Goal: Task Accomplishment & Management: Use online tool/utility

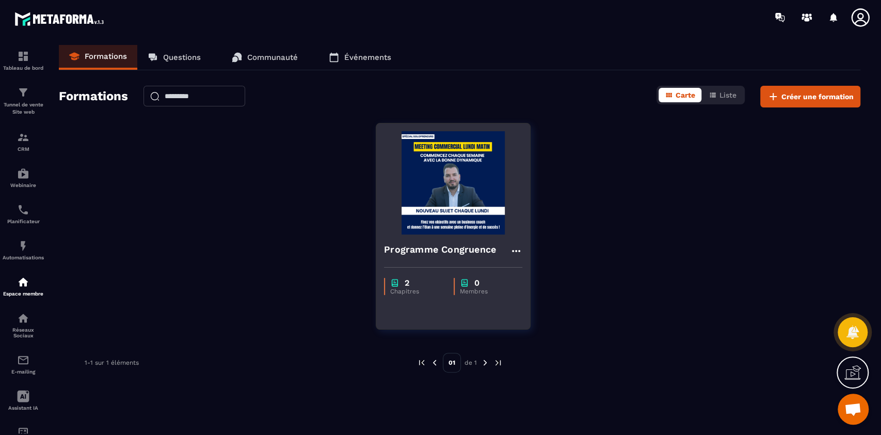
click at [450, 242] on h4 "Programme Congruence" at bounding box center [440, 249] width 112 height 14
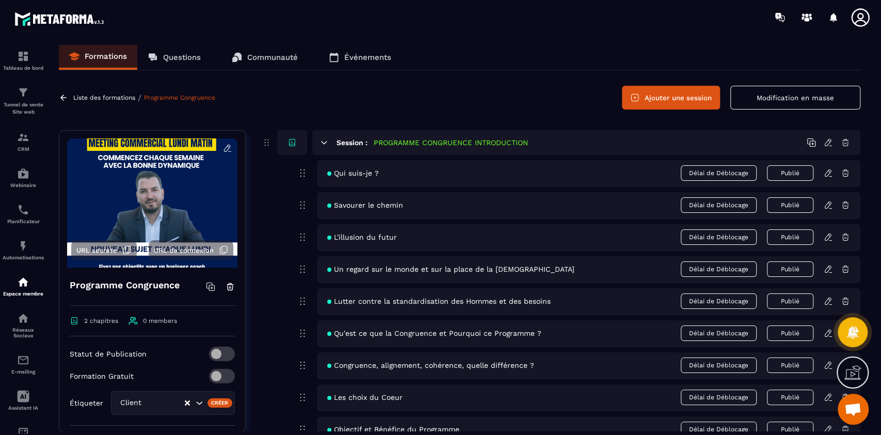
click at [178, 251] on span "URL de connexion" at bounding box center [184, 250] width 60 height 8
click at [324, 141] on icon at bounding box center [325, 142] width 6 height 3
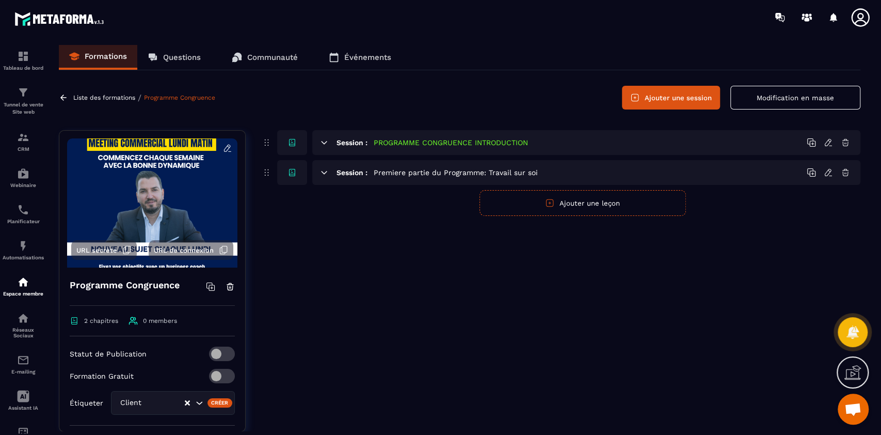
click at [663, 93] on button "Ajouter une session" at bounding box center [671, 98] width 98 height 24
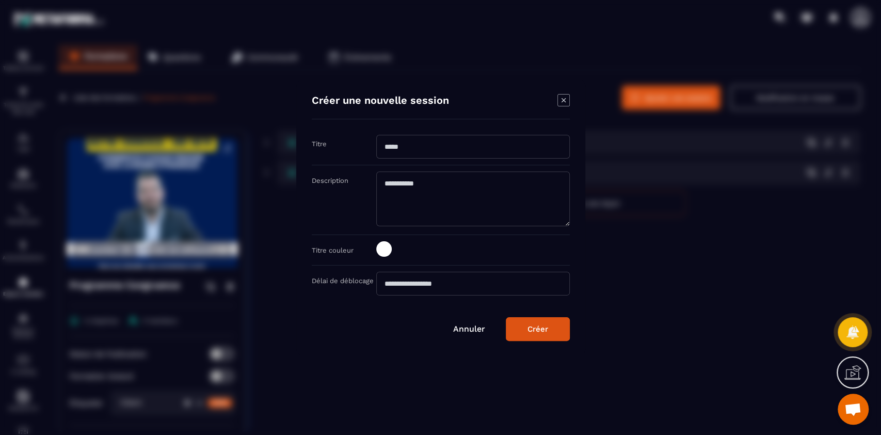
click at [438, 143] on input "Modal window" at bounding box center [473, 147] width 194 height 24
type input "**********"
click at [541, 332] on div "Créer" at bounding box center [538, 328] width 21 height 9
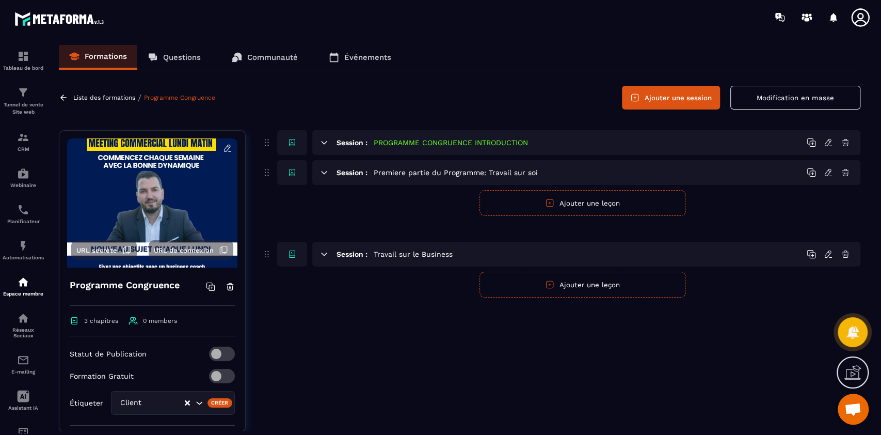
click at [405, 280] on form "Publier Annuler Ajouter une leçon" at bounding box center [583, 285] width 556 height 26
click at [446, 145] on h5 "PROGRAMME CONGRUENCE INTRODUCTION" at bounding box center [451, 142] width 154 height 10
click at [326, 141] on icon at bounding box center [325, 142] width 6 height 3
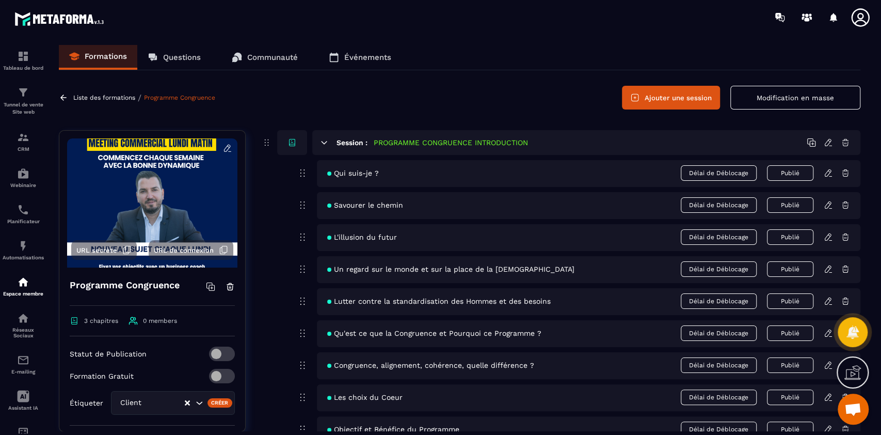
click at [830, 174] on icon at bounding box center [828, 172] width 9 height 9
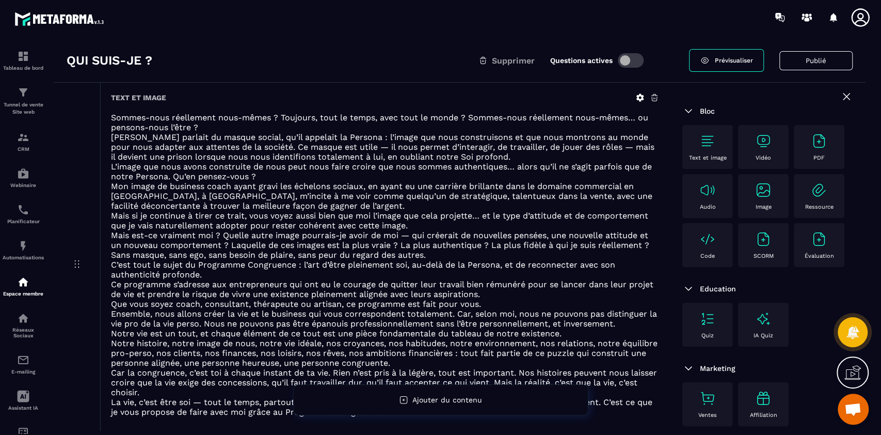
scroll to position [37, 0]
click at [37, 296] on p "Espace membre" at bounding box center [23, 294] width 41 height 6
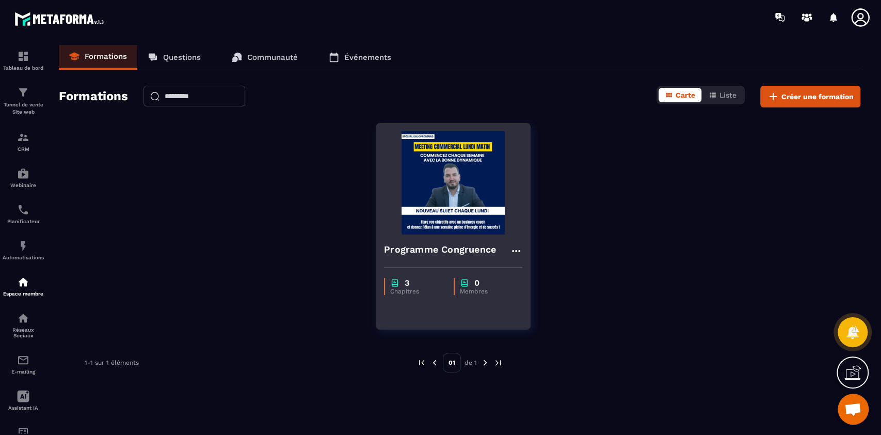
click at [465, 195] on img at bounding box center [453, 182] width 138 height 103
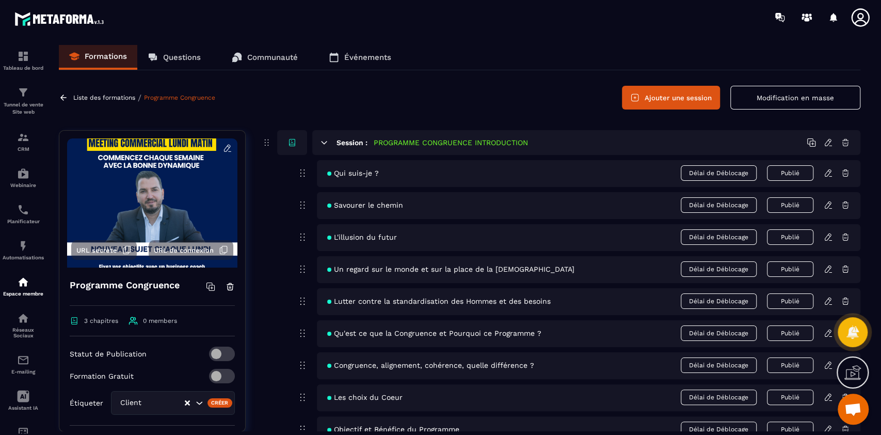
click at [323, 138] on icon at bounding box center [324, 142] width 9 height 9
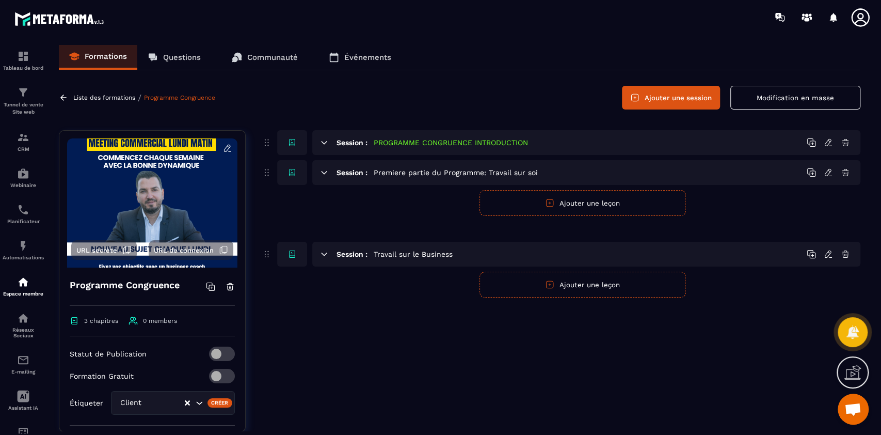
click at [398, 147] on h5 "PROGRAMME CONGRUENCE INTRODUCTION" at bounding box center [451, 142] width 154 height 10
click at [326, 141] on icon at bounding box center [325, 142] width 6 height 3
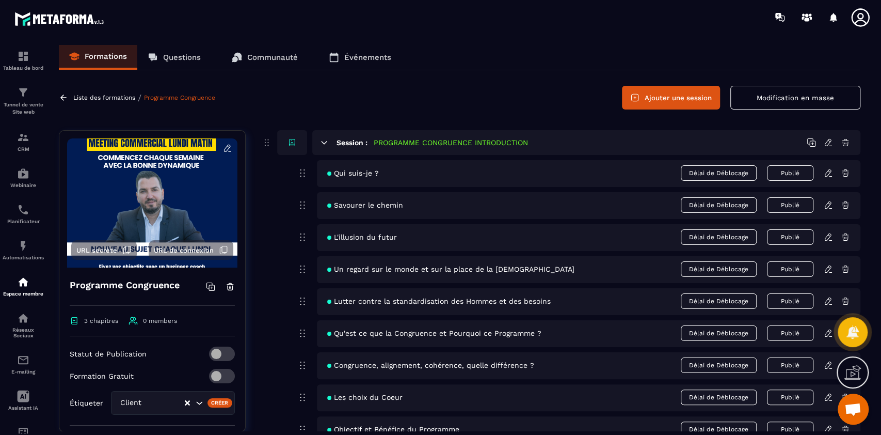
click at [827, 175] on icon at bounding box center [828, 172] width 6 height 7
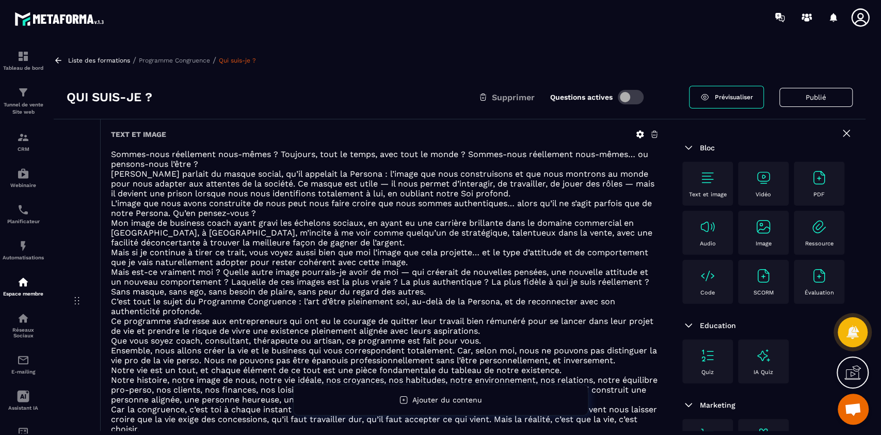
click at [294, 255] on span "Mais si je continue à tirer ce trait, vous voyez aussi bien que moi l’image que…" at bounding box center [379, 257] width 537 height 20
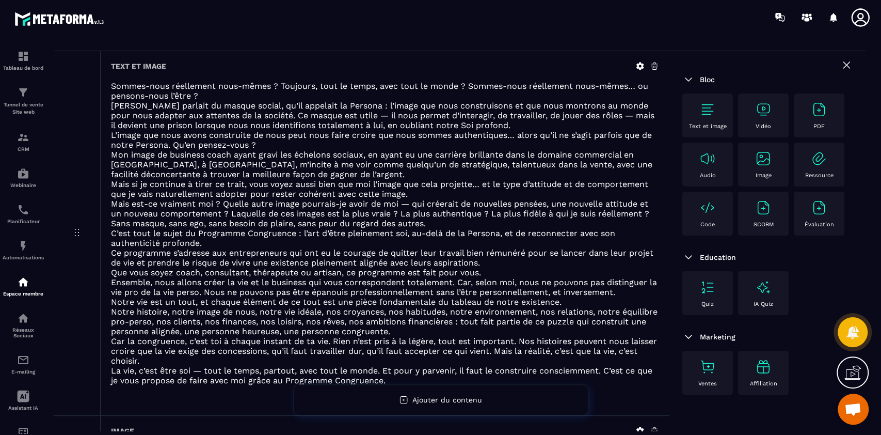
scroll to position [83, 0]
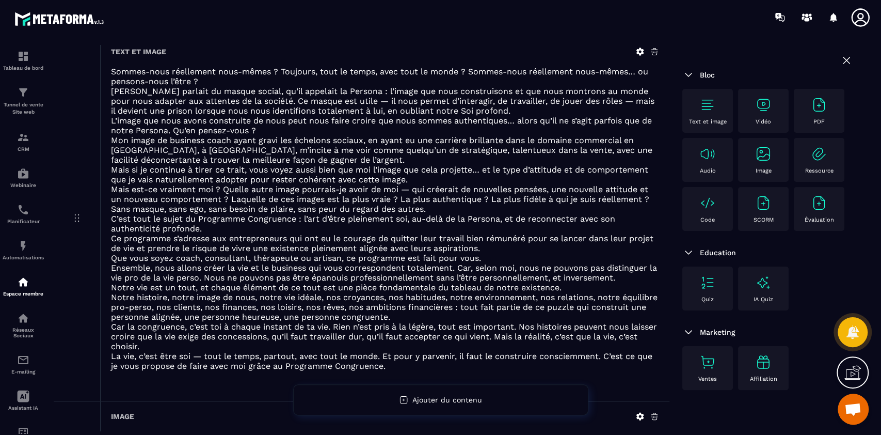
click at [811, 211] on img at bounding box center [819, 203] width 17 height 17
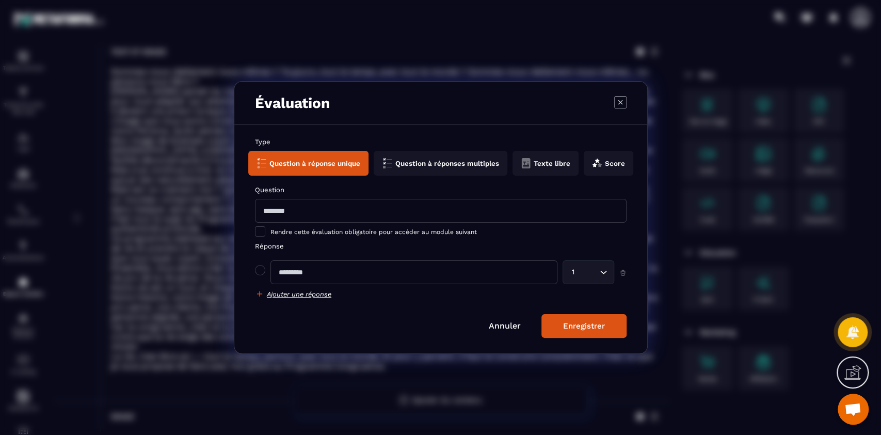
click at [427, 162] on button "Question à réponses multiples" at bounding box center [441, 163] width 134 height 25
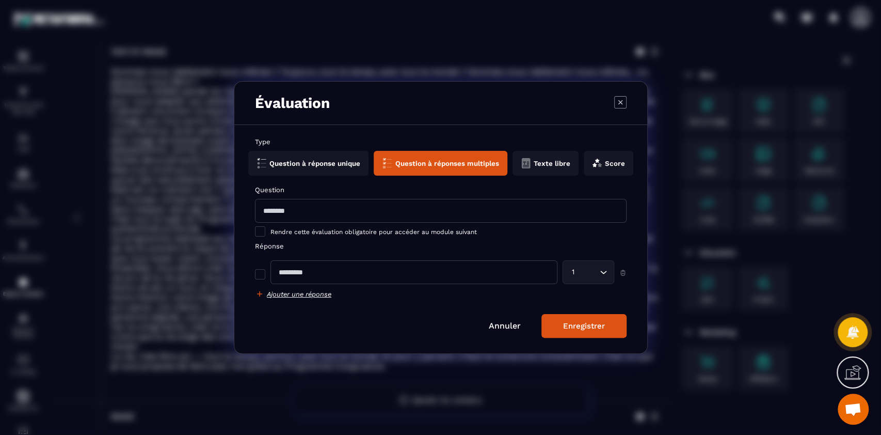
click at [621, 101] on icon "Modal window" at bounding box center [620, 102] width 12 height 12
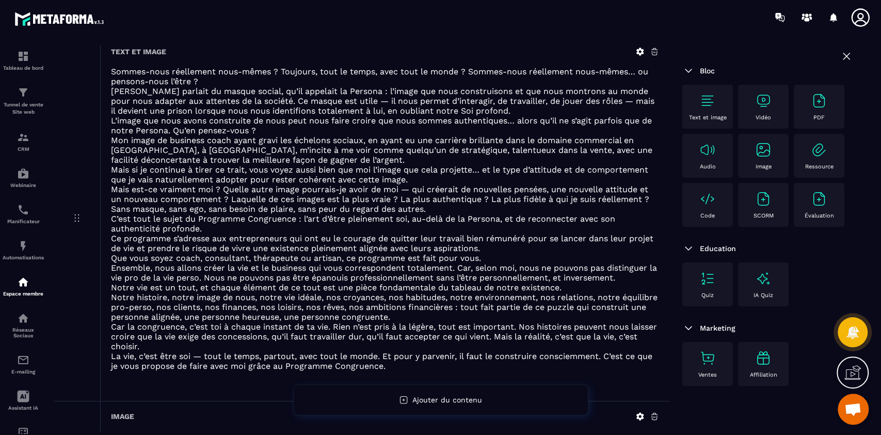
scroll to position [103, 0]
click at [710, 276] on img at bounding box center [707, 278] width 17 height 17
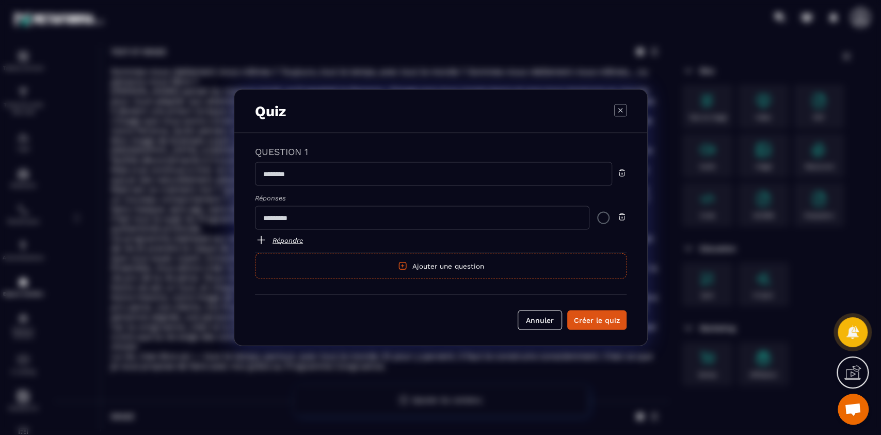
click at [310, 171] on input "Modal window" at bounding box center [433, 174] width 357 height 24
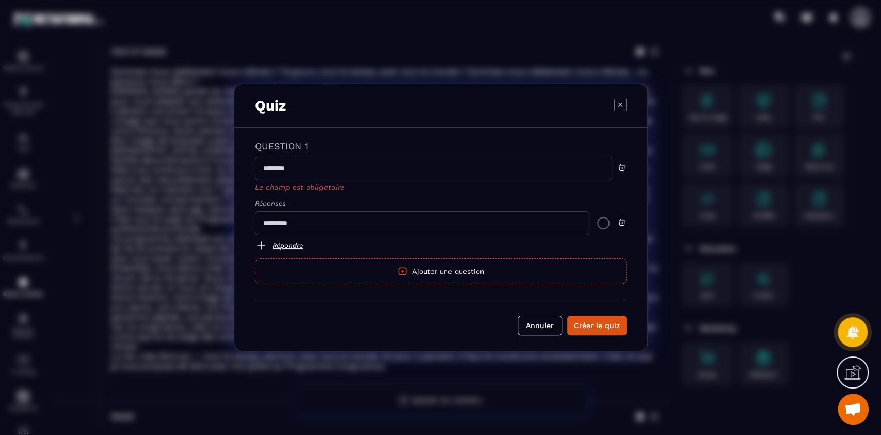
click at [294, 216] on input "Modal window" at bounding box center [422, 223] width 334 height 24
click at [428, 274] on button "Ajouter une question" at bounding box center [441, 271] width 372 height 26
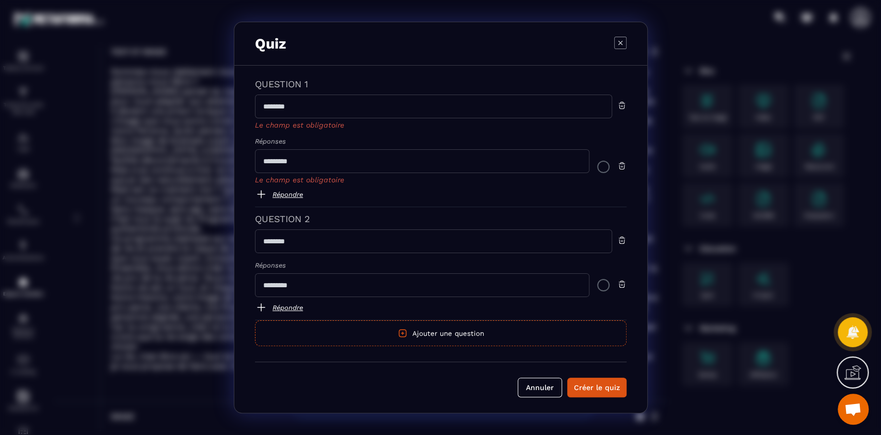
scroll to position [0, 0]
click at [534, 390] on button "Annuler" at bounding box center [540, 387] width 44 height 20
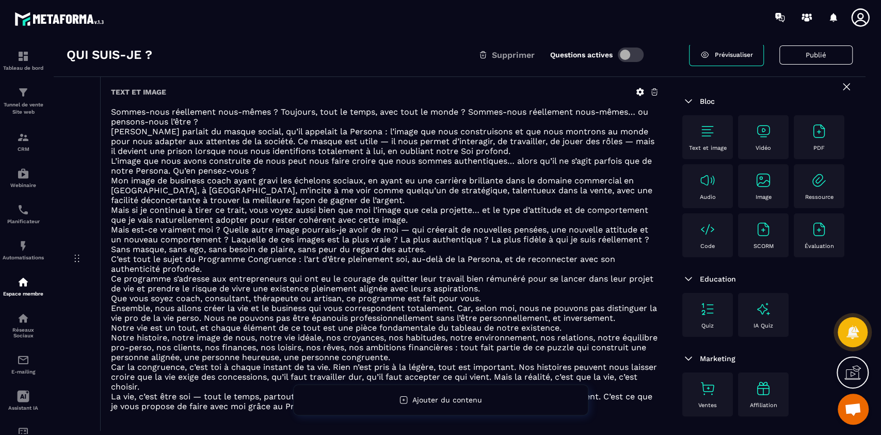
scroll to position [21, 0]
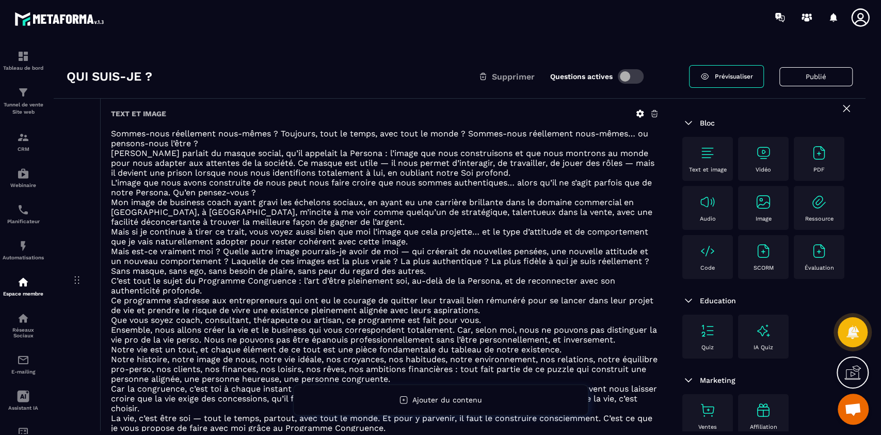
click at [100, 81] on h3 "Qui suis-je ?" at bounding box center [110, 76] width 86 height 17
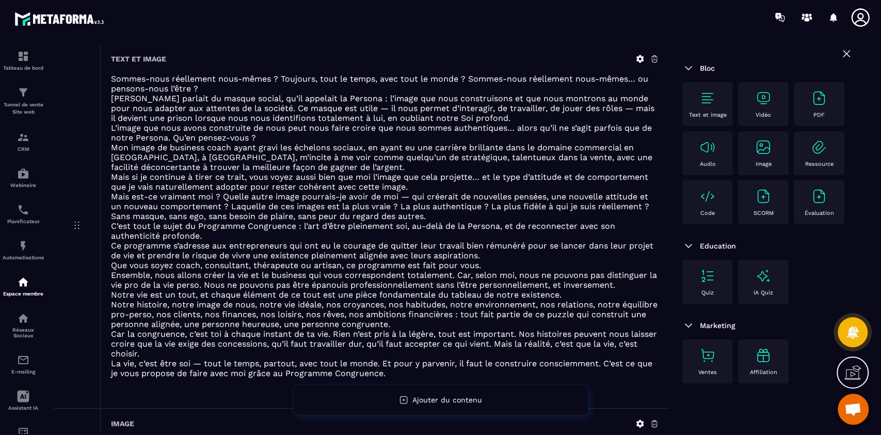
scroll to position [0, 0]
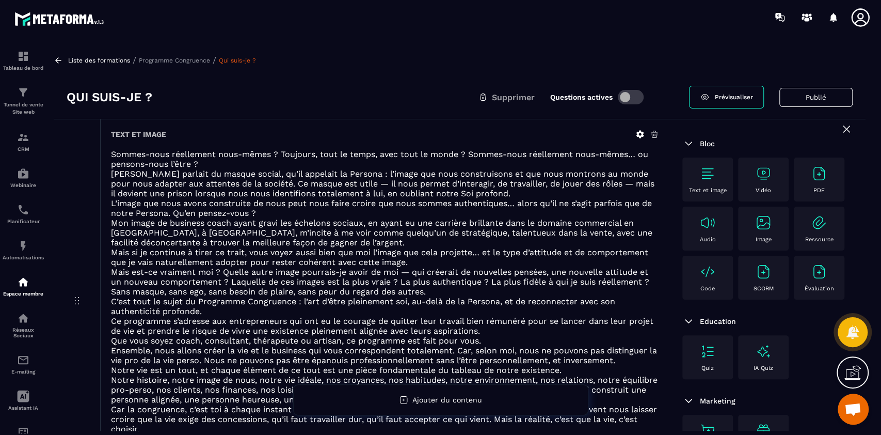
click at [185, 60] on p "Programme Congruence" at bounding box center [174, 60] width 71 height 7
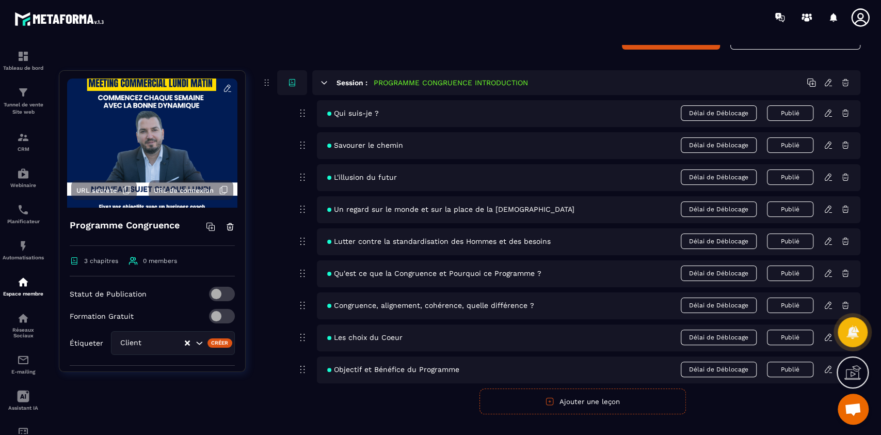
scroll to position [60, 0]
click at [862, 371] on div at bounding box center [853, 372] width 32 height 32
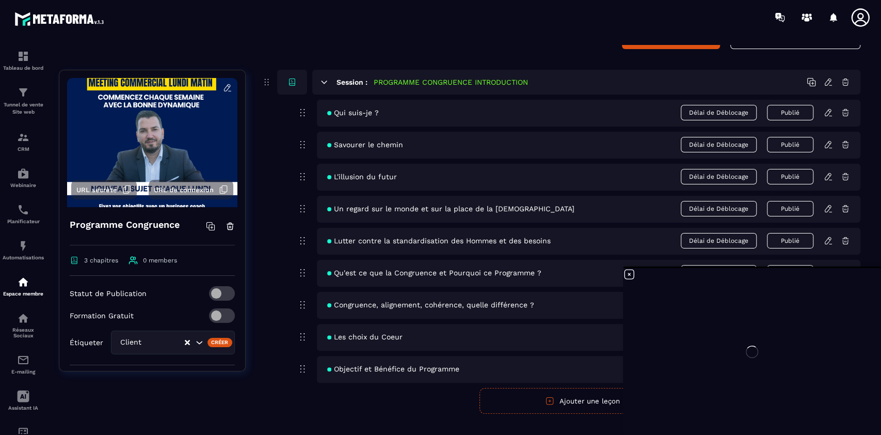
click at [629, 273] on div at bounding box center [752, 351] width 258 height 167
click at [627, 273] on div at bounding box center [752, 351] width 258 height 167
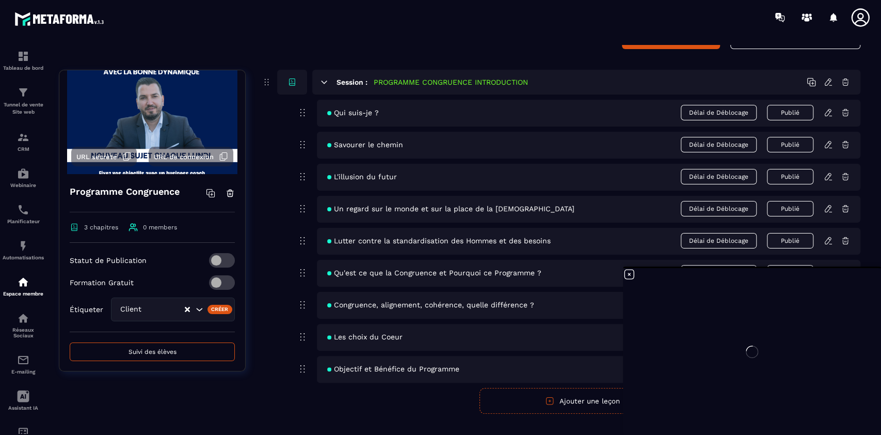
scroll to position [107, 0]
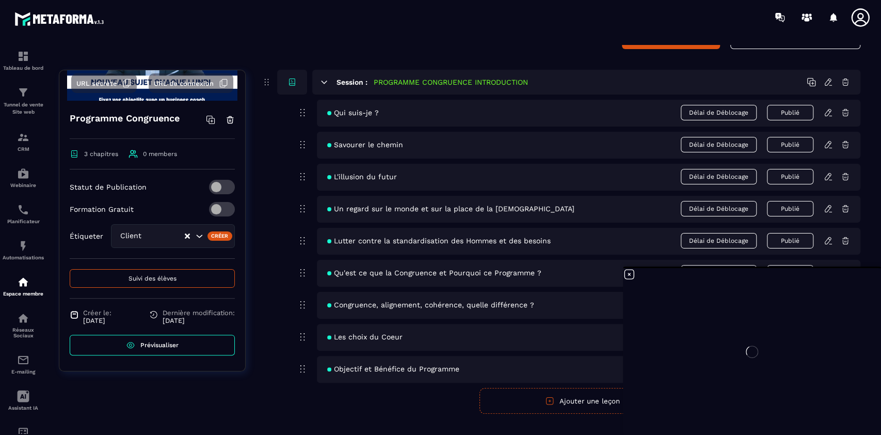
click at [150, 342] on span "Prévisualiser" at bounding box center [159, 344] width 38 height 7
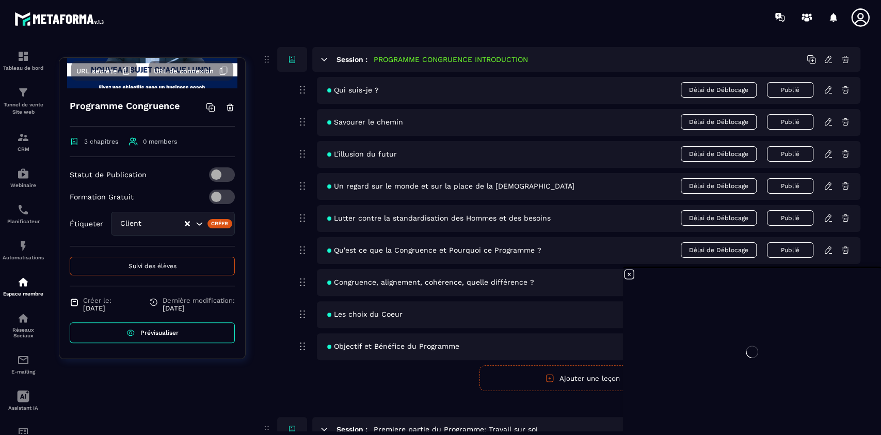
scroll to position [84, 0]
click at [630, 273] on div at bounding box center [752, 351] width 258 height 167
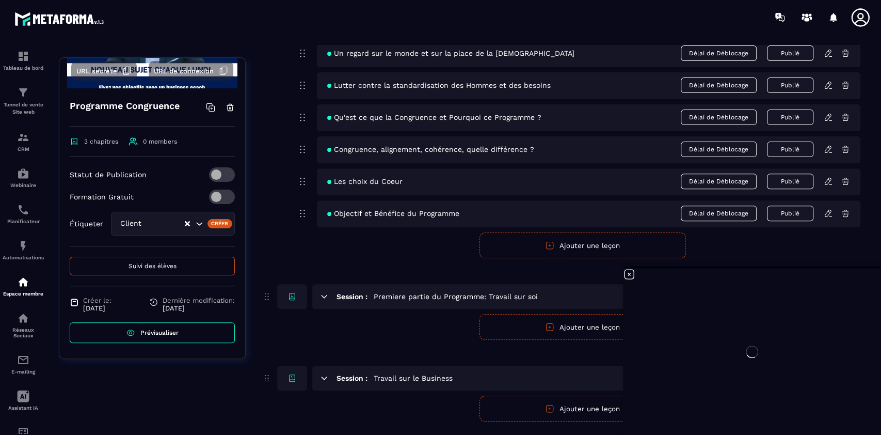
scroll to position [242, 0]
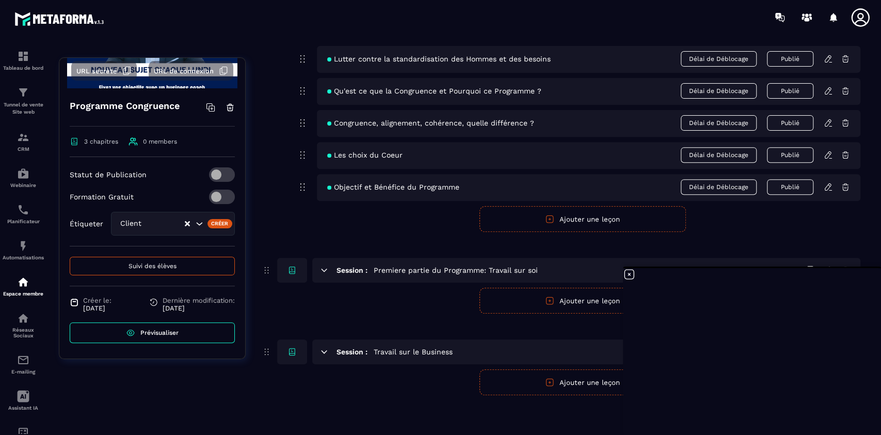
click at [628, 274] on icon at bounding box center [629, 274] width 12 height 12
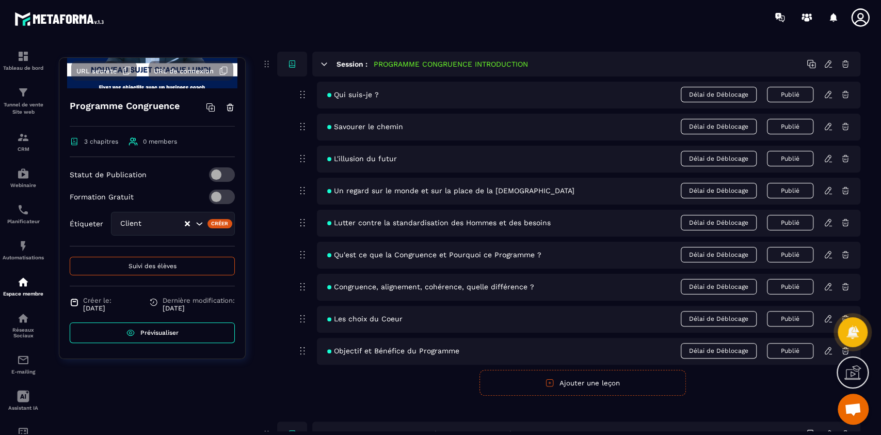
scroll to position [25, 0]
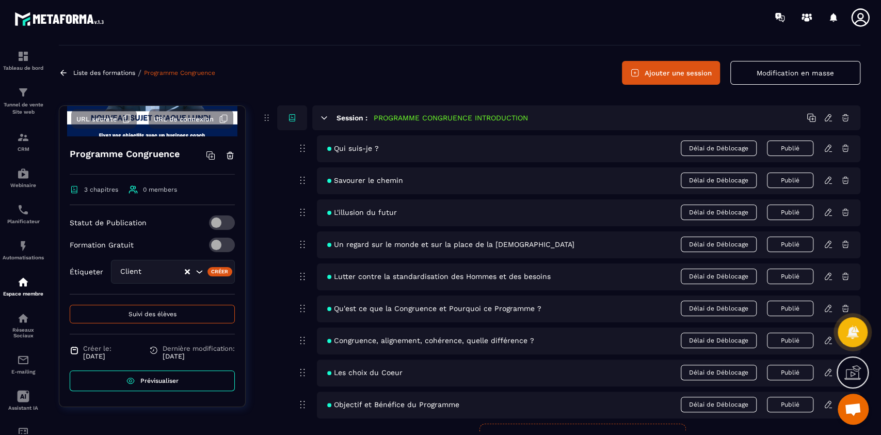
click at [830, 157] on div "Qui suis-je ? Délai de Déblocage Publié" at bounding box center [589, 148] width 544 height 27
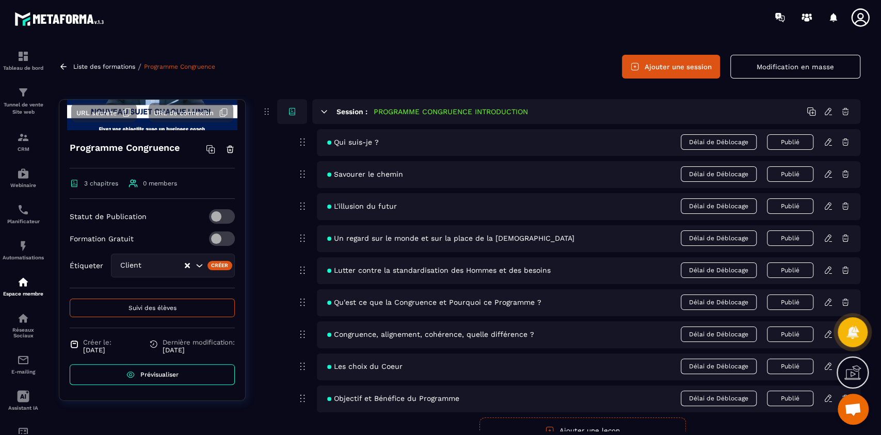
scroll to position [27, 0]
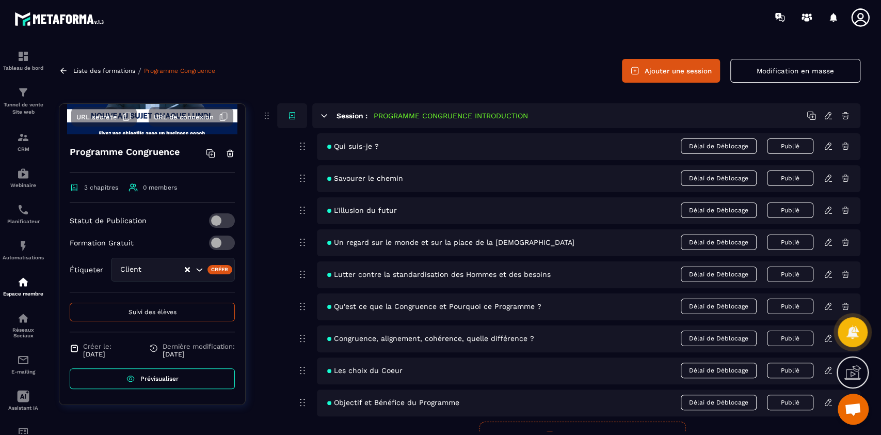
click at [827, 116] on icon at bounding box center [828, 115] width 9 height 9
click at [827, 147] on icon at bounding box center [828, 145] width 9 height 9
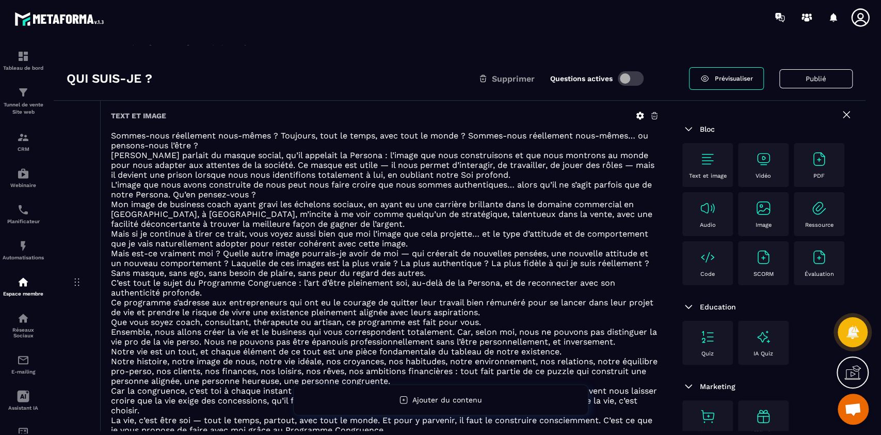
scroll to position [18, 0]
click at [811, 217] on img at bounding box center [819, 209] width 17 height 17
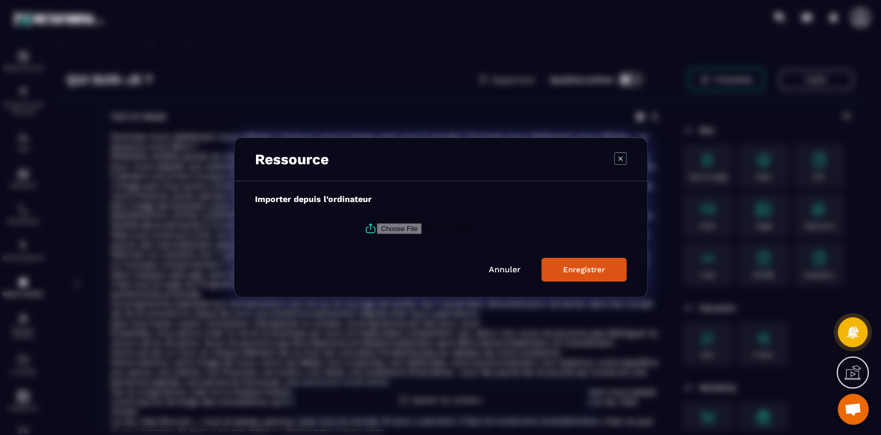
click at [621, 160] on icon "Modal window" at bounding box center [620, 158] width 4 height 4
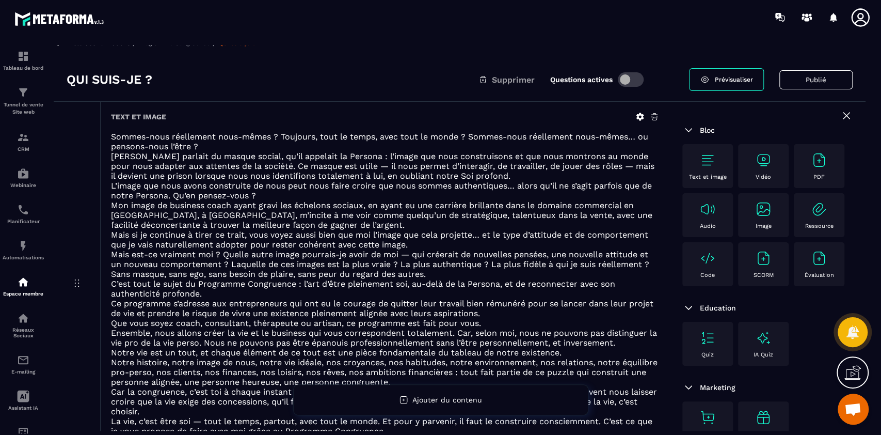
click at [799, 180] on div "PDF" at bounding box center [819, 166] width 40 height 28
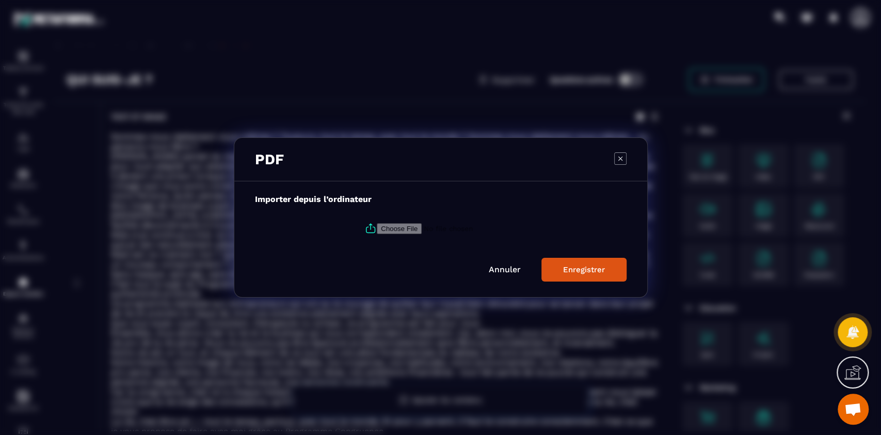
click at [618, 158] on icon "Modal window" at bounding box center [620, 158] width 12 height 12
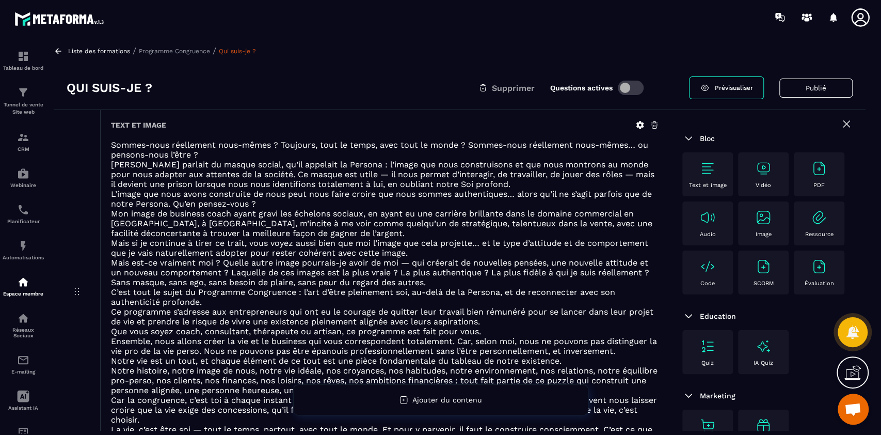
scroll to position [12, 0]
